Goal: Task Accomplishment & Management: Manage account settings

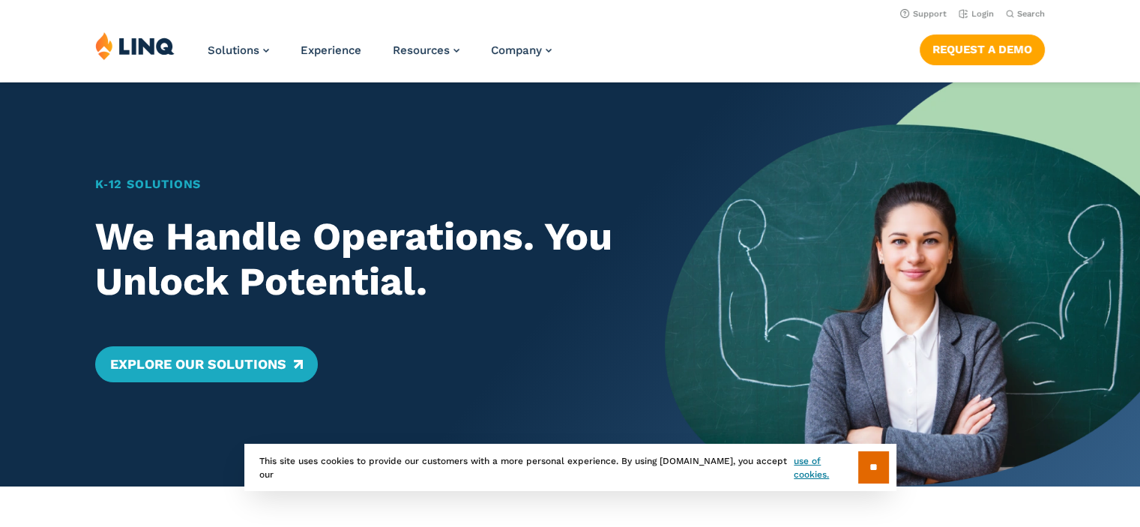
click at [345, 181] on h1 "K‑12 Solutions" at bounding box center [357, 184] width 524 height 18
click at [981, 14] on link "Login" at bounding box center [975, 14] width 35 height 10
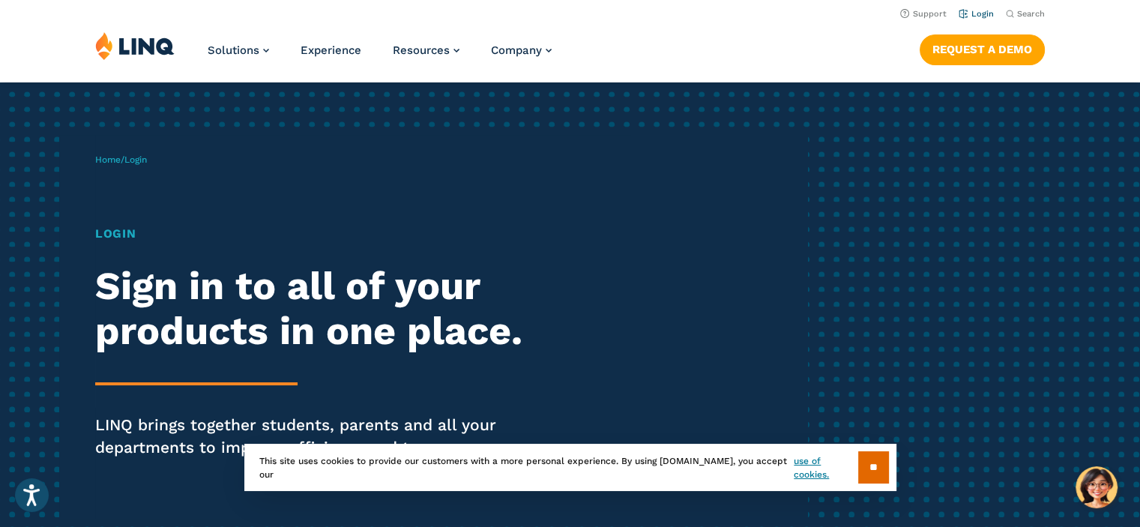
click at [981, 13] on link "Login" at bounding box center [975, 14] width 35 height 10
drag, startPoint x: 878, startPoint y: 468, endPoint x: 797, endPoint y: 227, distance: 254.5
click at [797, 227] on div "Home / Login Login Sign in to all of your products in one place. LINQ brings to…" at bounding box center [451, 327] width 712 height 384
click at [872, 464] on input "**" at bounding box center [873, 467] width 31 height 32
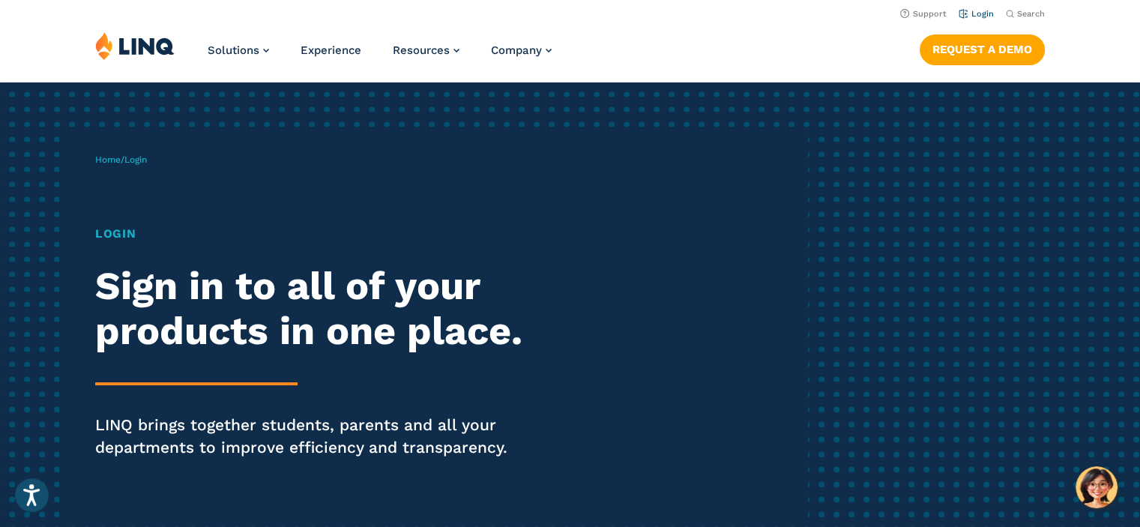
click at [979, 14] on link "Login" at bounding box center [975, 14] width 35 height 10
click at [977, 17] on link "Login" at bounding box center [975, 14] width 35 height 10
drag, startPoint x: 0, startPoint y: 0, endPoint x: 977, endPoint y: 17, distance: 977.3
click at [977, 17] on link "Login" at bounding box center [975, 14] width 35 height 10
click at [985, 11] on link "Login" at bounding box center [975, 14] width 35 height 10
